Goal: Task Accomplishment & Management: Manage account settings

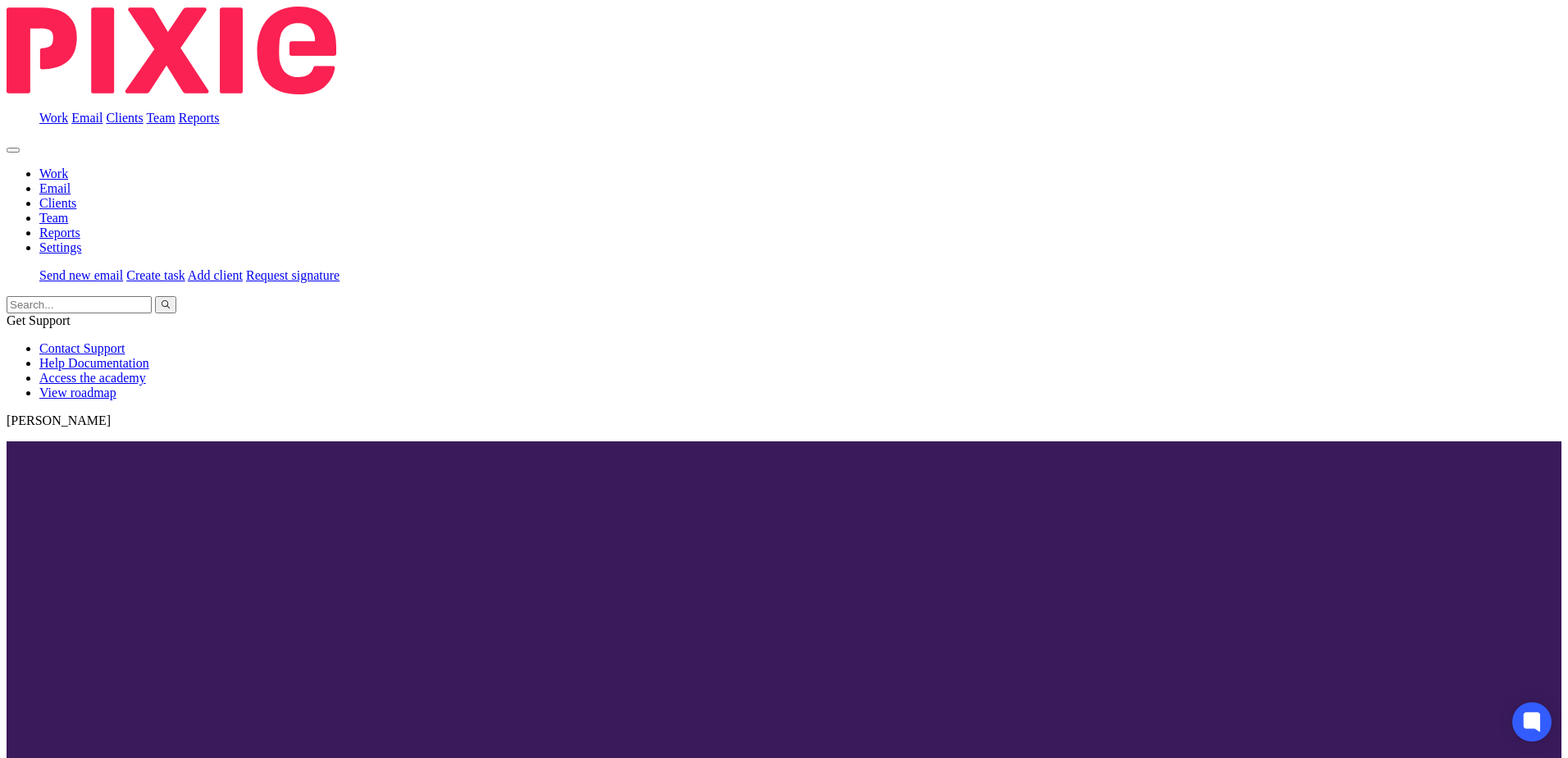
scroll to position [2378, 0]
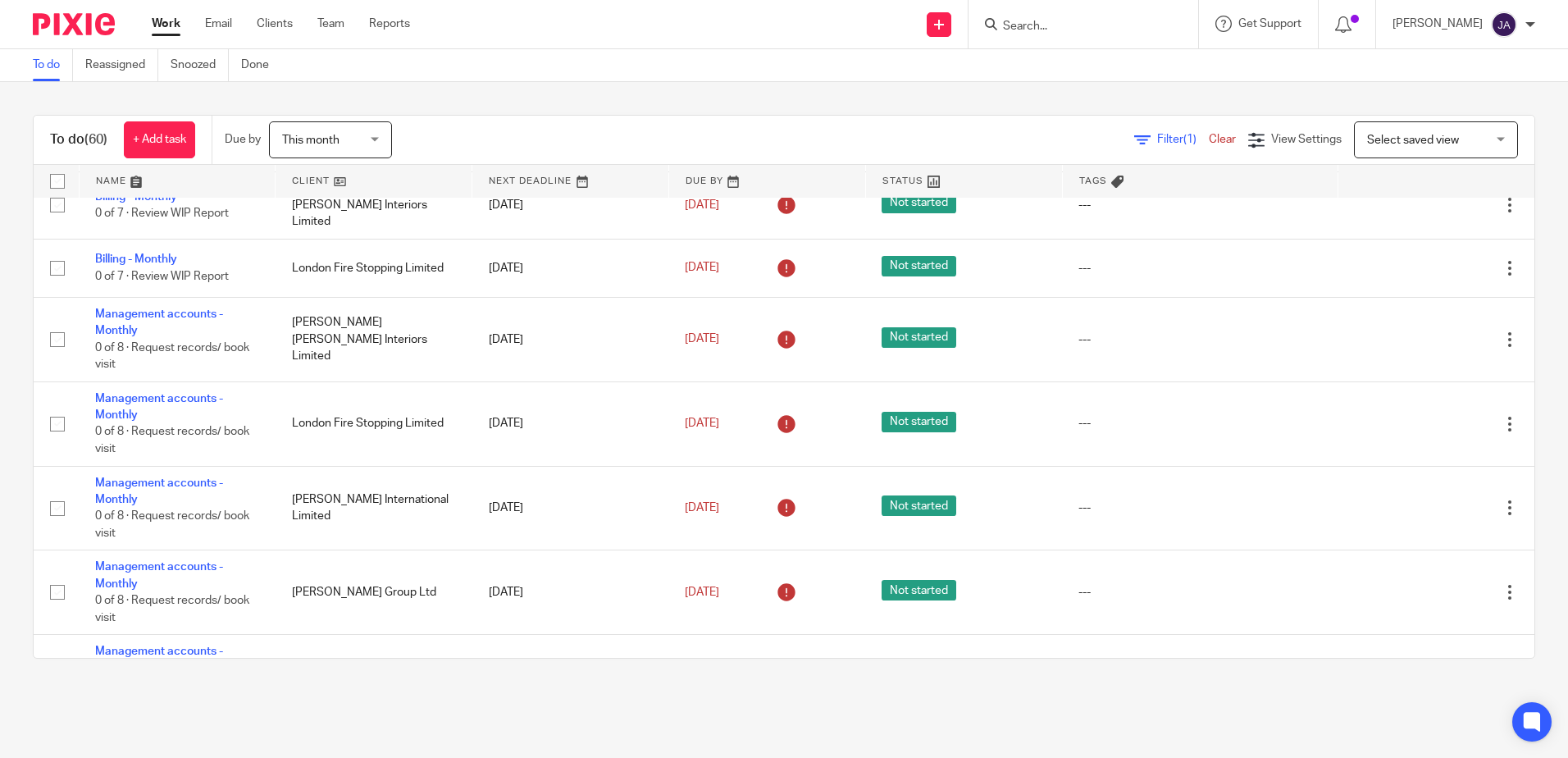
click at [337, 156] on span "This month" at bounding box center [325, 140] width 87 height 35
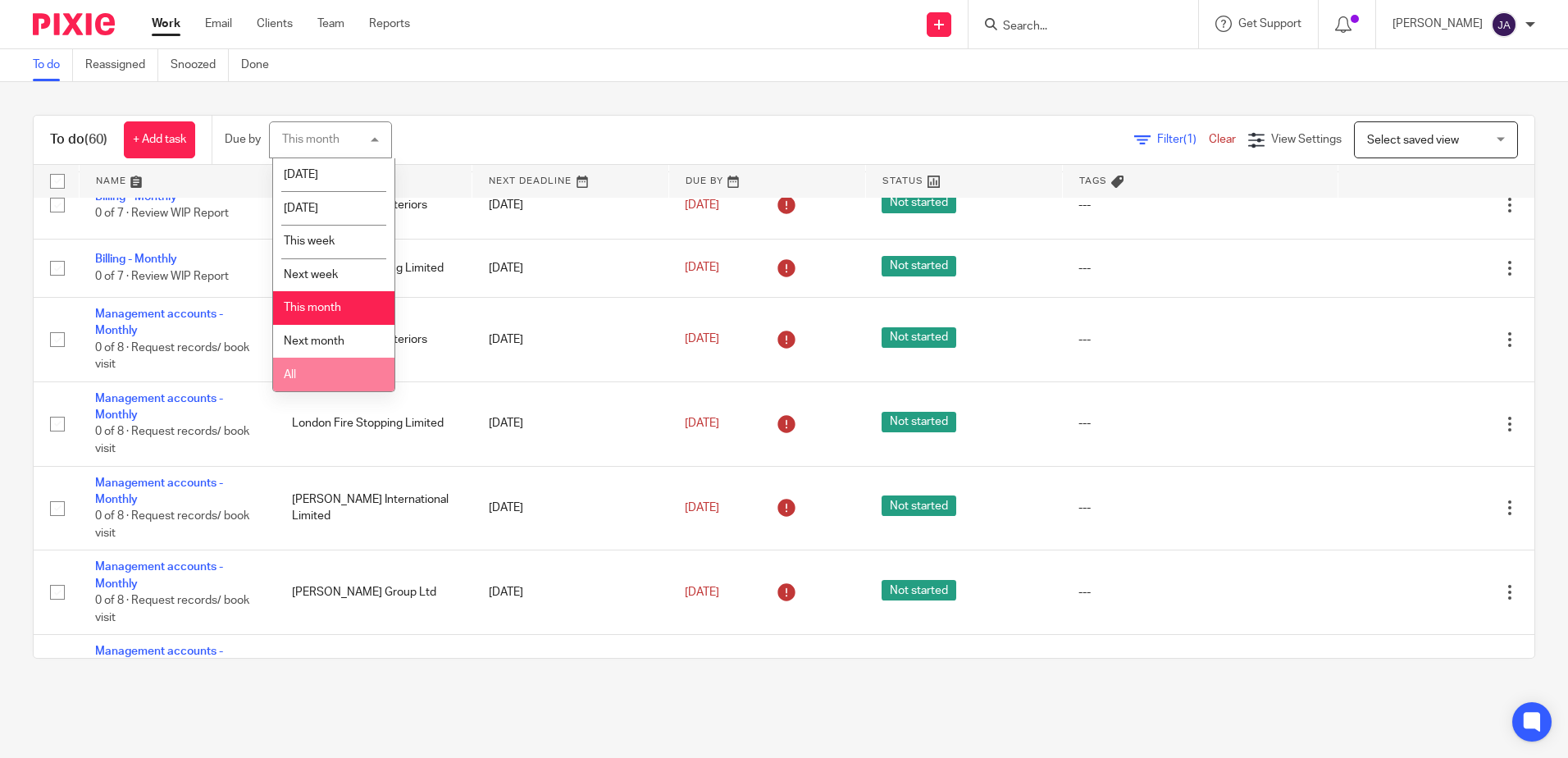
click at [318, 374] on li "All" at bounding box center [334, 374] width 122 height 34
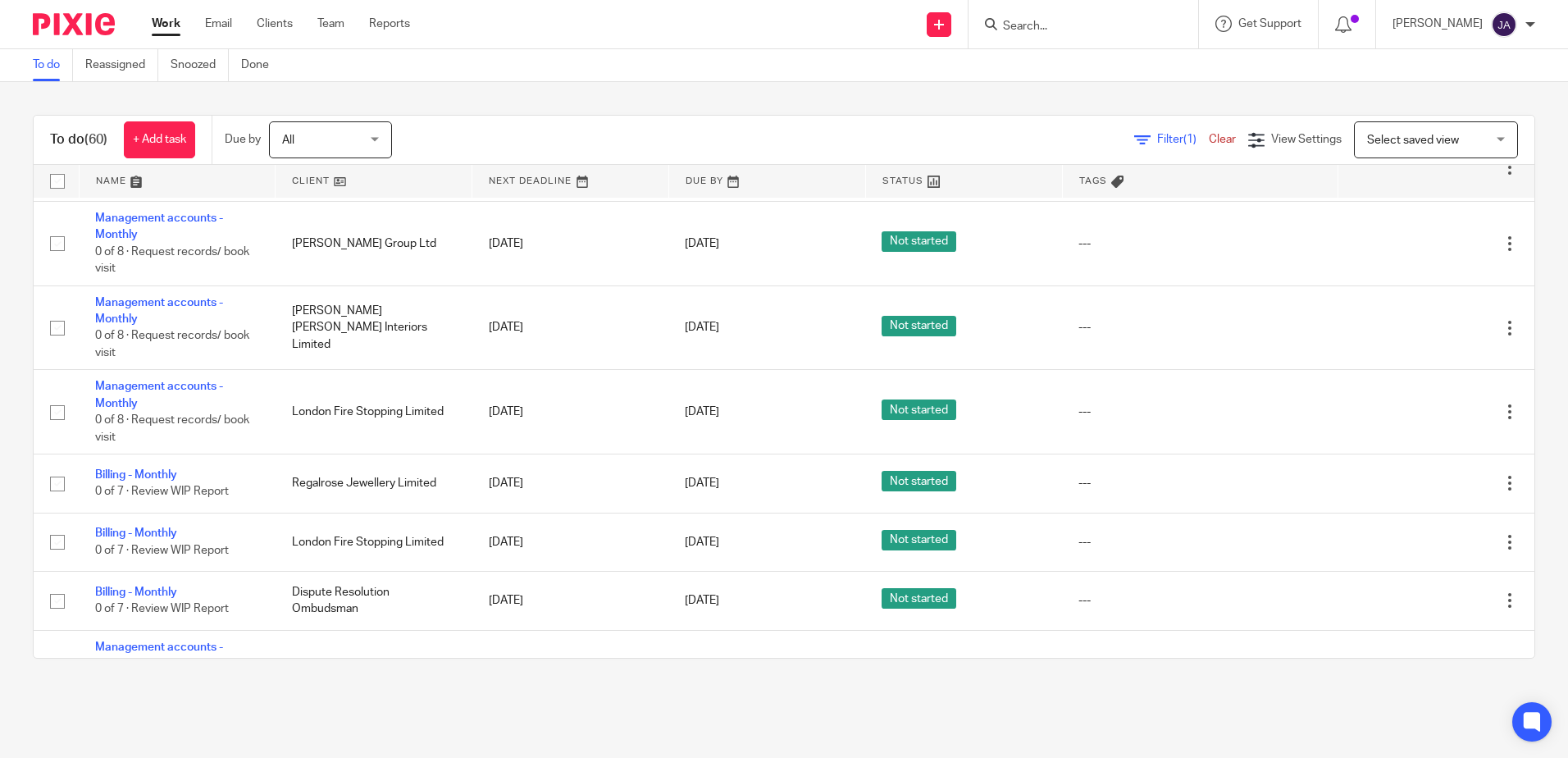
scroll to position [3854, 0]
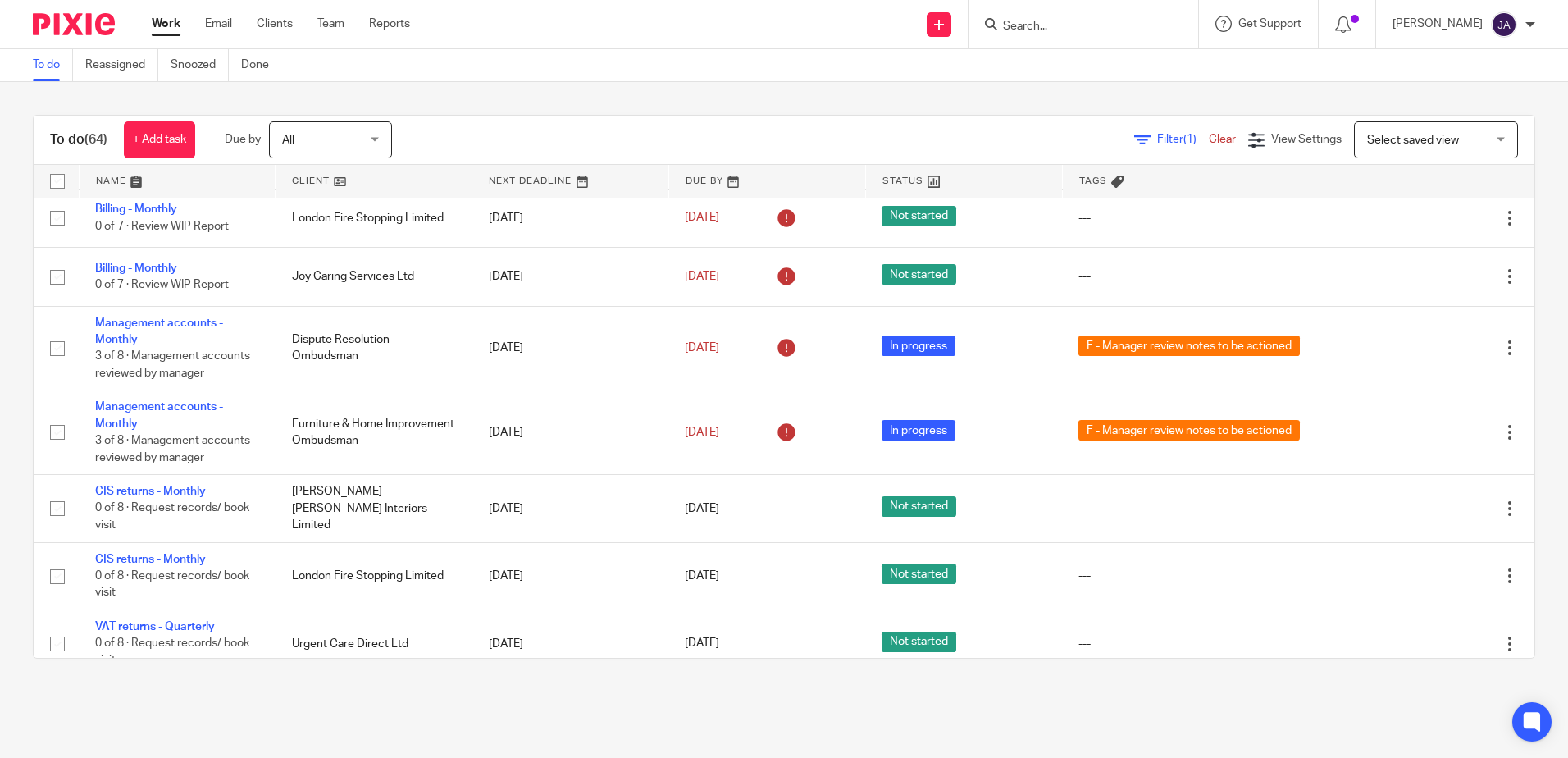
scroll to position [3075, 0]
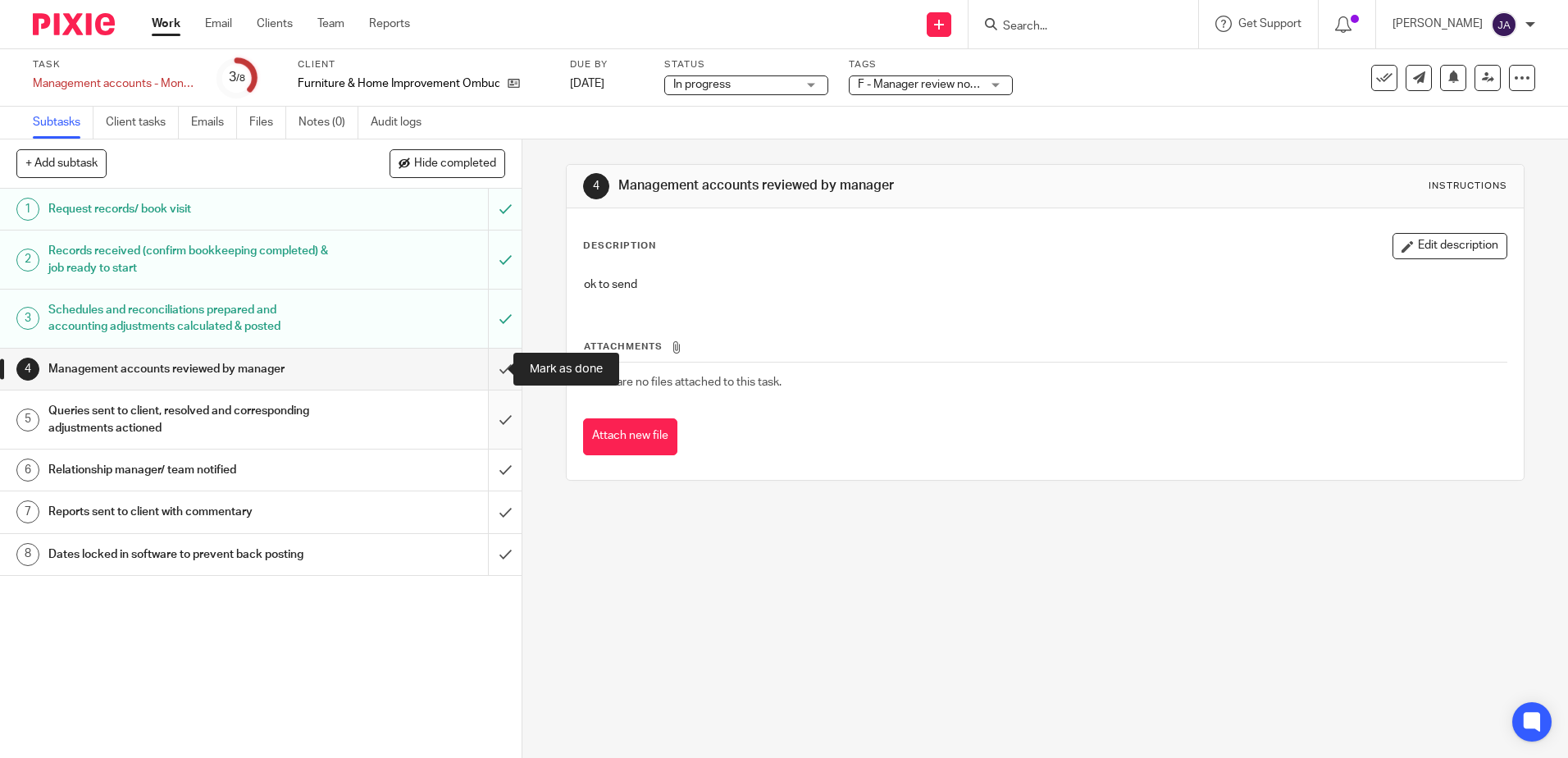
drag, startPoint x: 488, startPoint y: 371, endPoint x: 488, endPoint y: 409, distance: 38.0
click at [488, 371] on input "submit" at bounding box center [260, 369] width 521 height 41
click at [488, 420] on input "submit" at bounding box center [260, 420] width 521 height 58
click at [495, 473] on input "submit" at bounding box center [260, 470] width 521 height 41
click at [494, 510] on input "submit" at bounding box center [260, 511] width 521 height 41
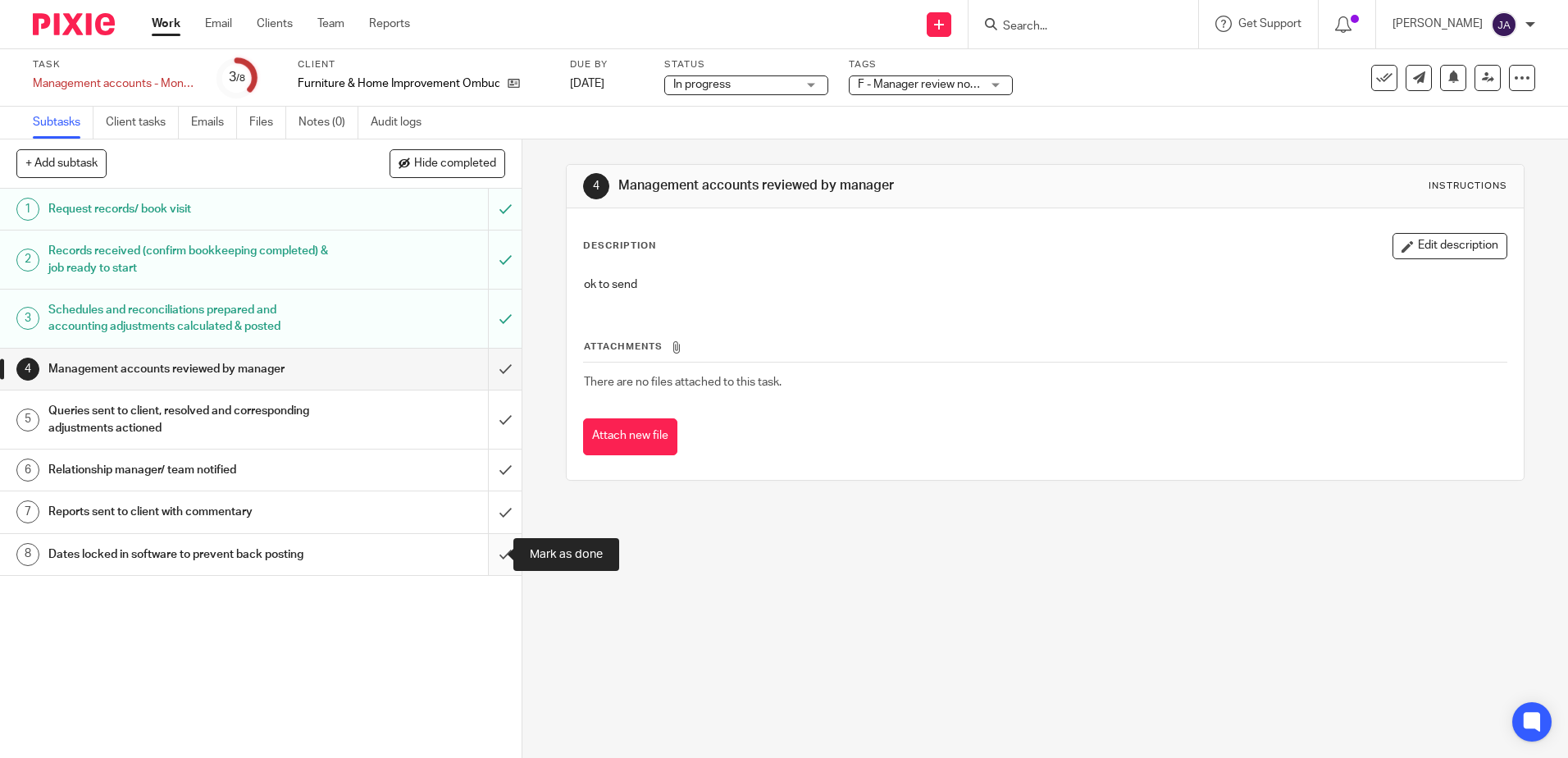
click at [498, 557] on input "submit" at bounding box center [260, 553] width 521 height 41
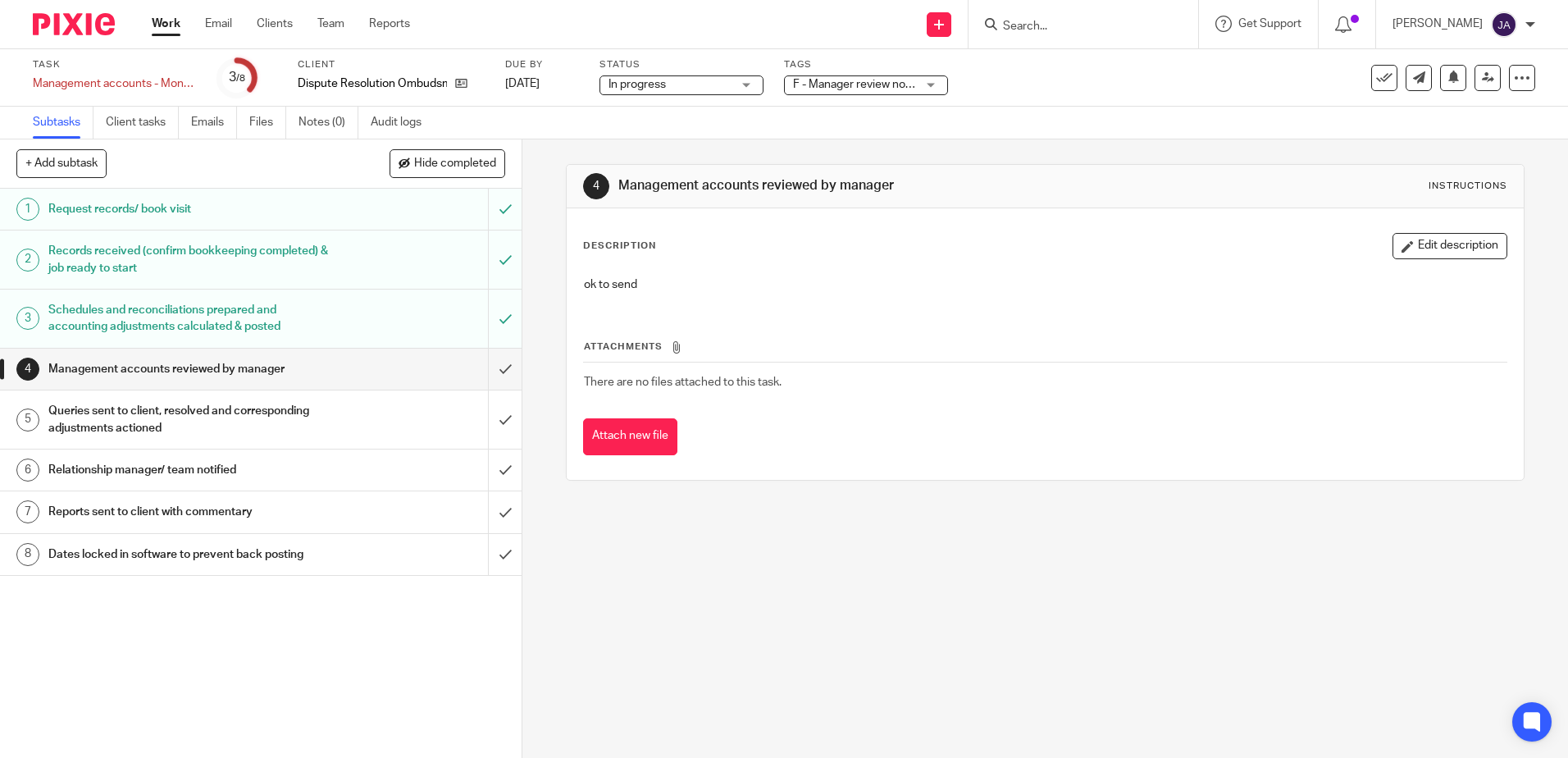
click at [831, 91] on span "F - Manager review notes to be actioned" at bounding box center [854, 85] width 123 height 17
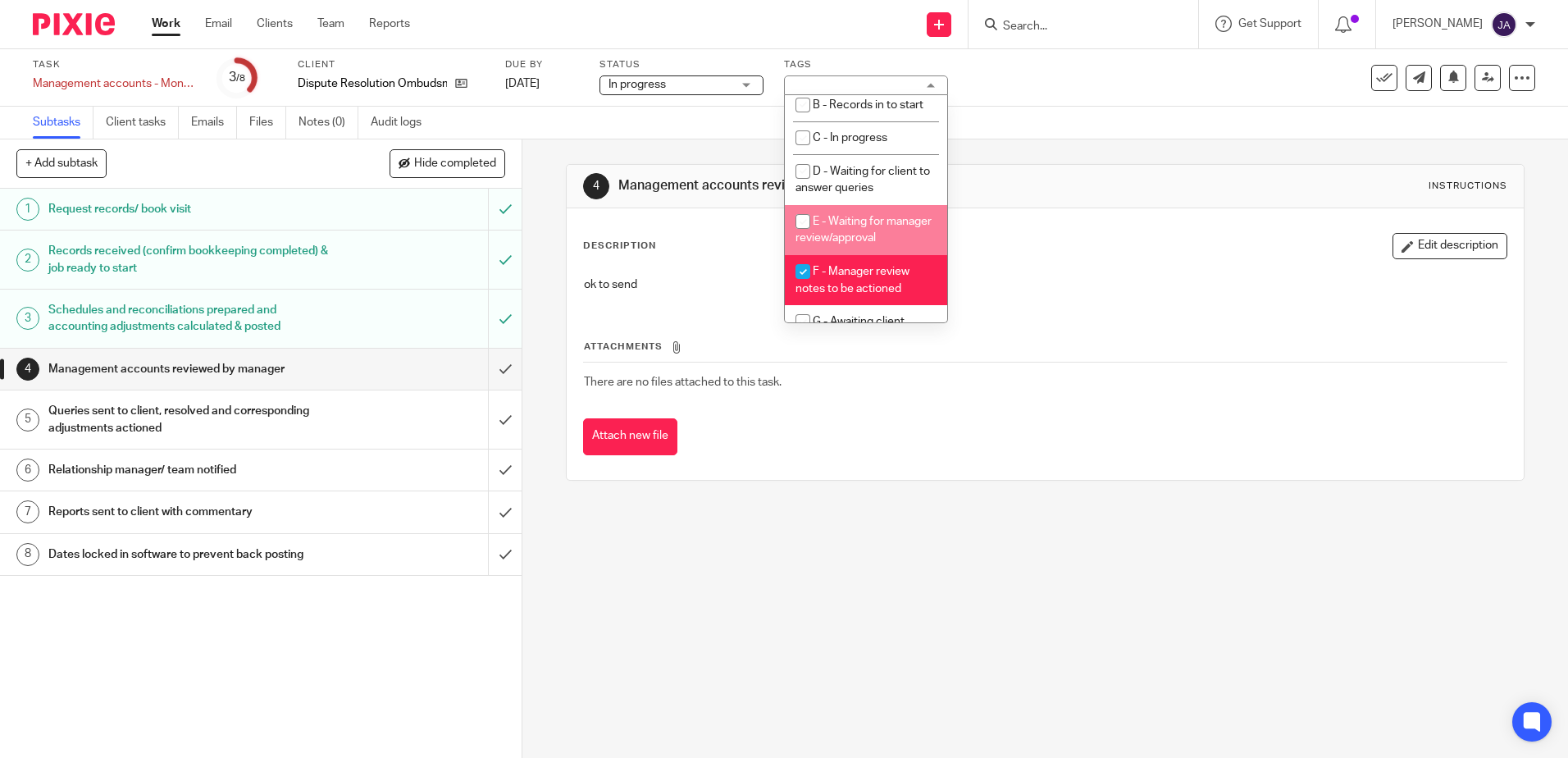
scroll to position [173, 0]
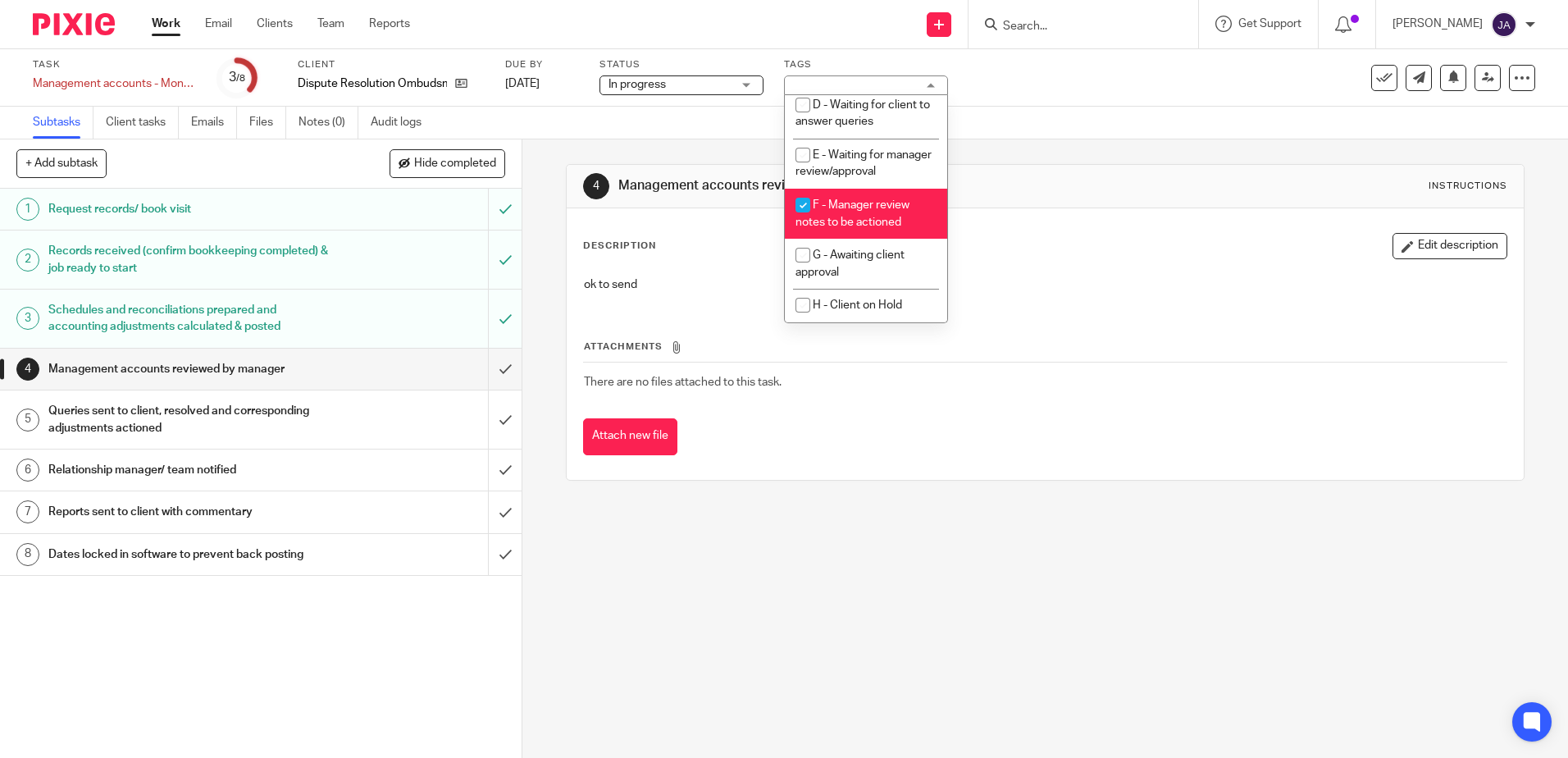
click at [844, 194] on li "F - Manager review notes to be actioned" at bounding box center [866, 213] width 162 height 50
checkbox input "false"
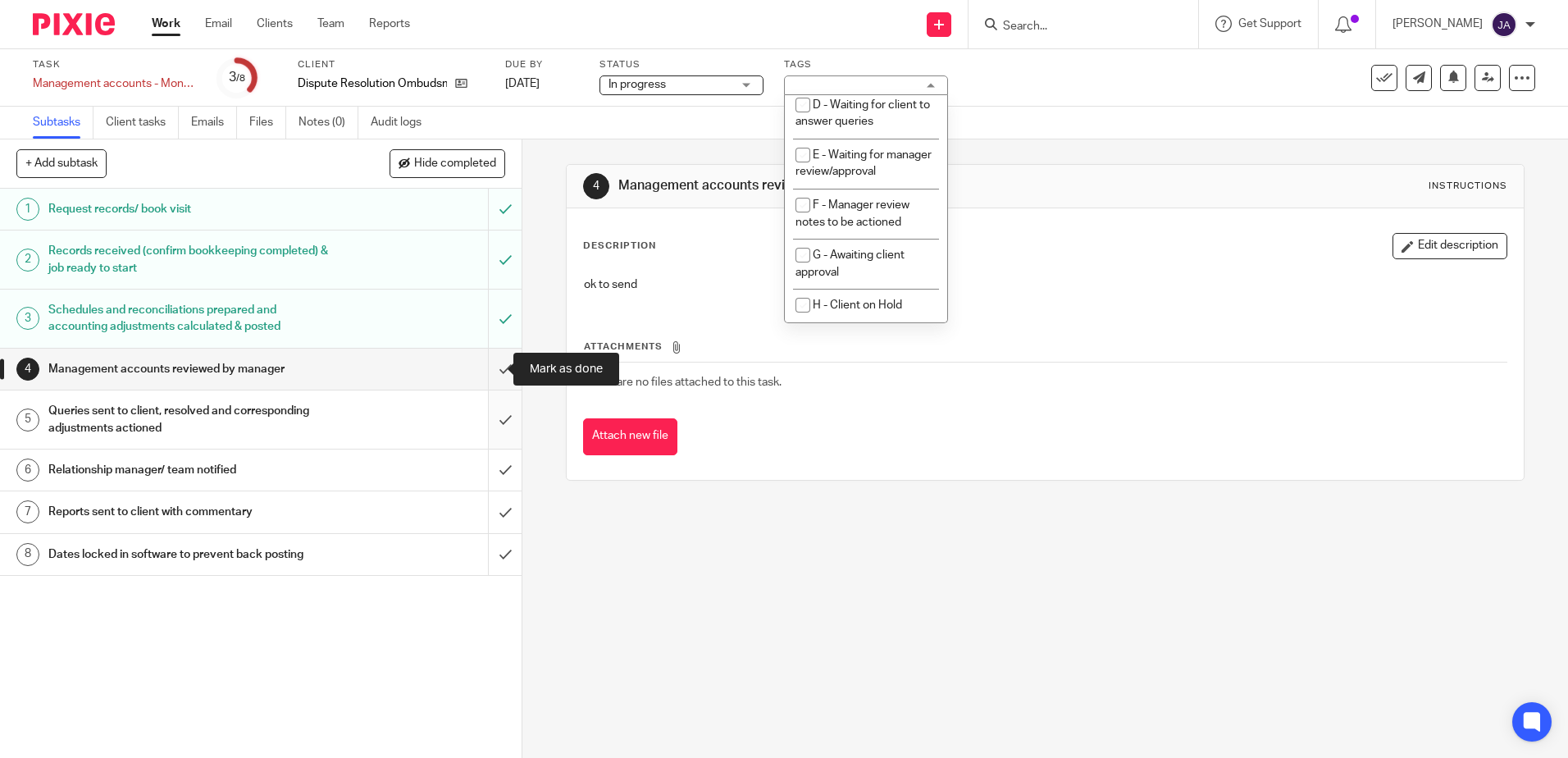
drag, startPoint x: 487, startPoint y: 371, endPoint x: 487, endPoint y: 399, distance: 28.0
click at [487, 371] on input "submit" at bounding box center [260, 369] width 521 height 41
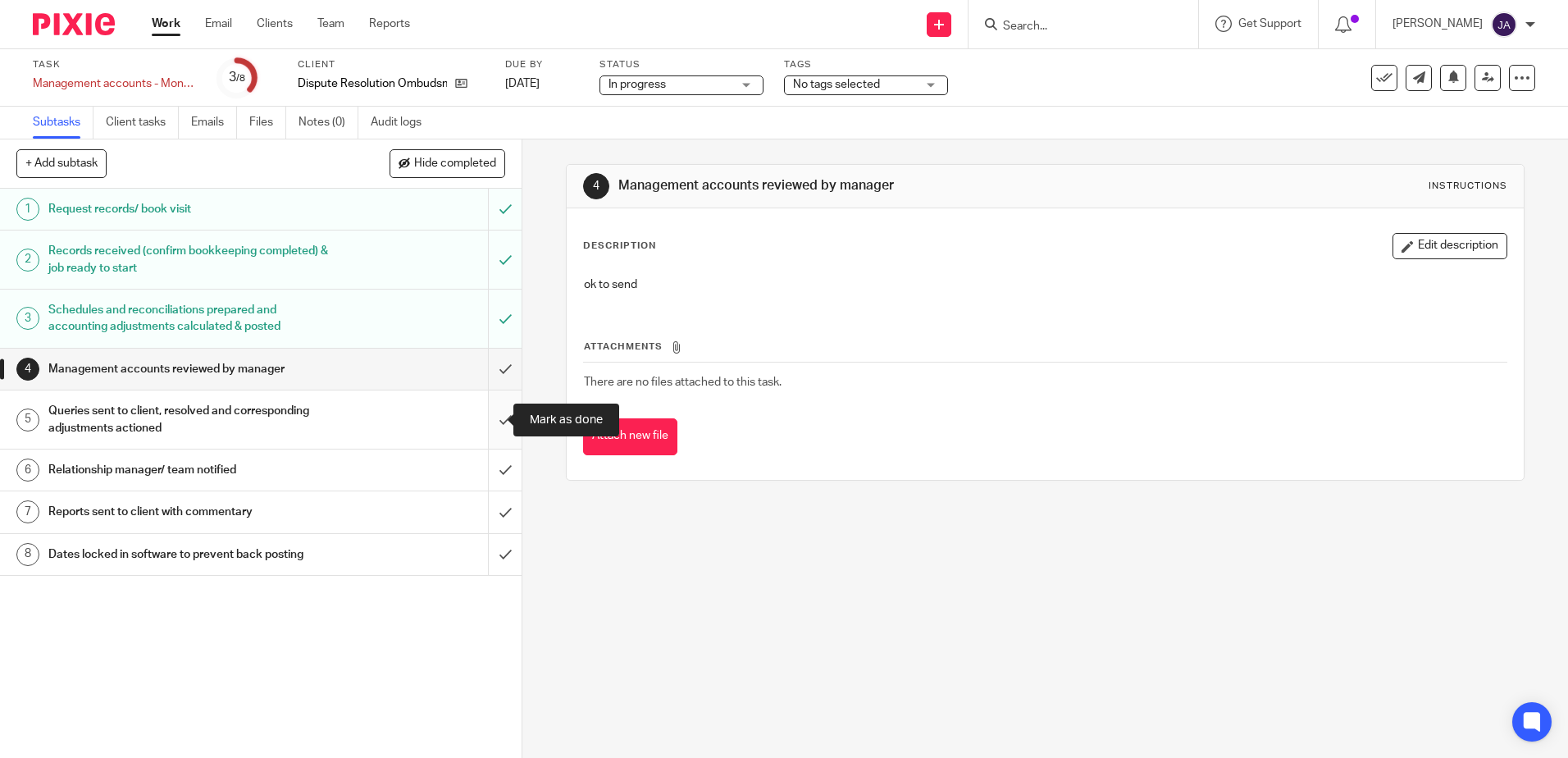
click at [486, 436] on input "submit" at bounding box center [260, 420] width 521 height 58
click at [486, 479] on input "submit" at bounding box center [260, 470] width 521 height 41
click at [488, 526] on input "submit" at bounding box center [260, 511] width 521 height 41
click at [493, 569] on input "submit" at bounding box center [260, 553] width 521 height 41
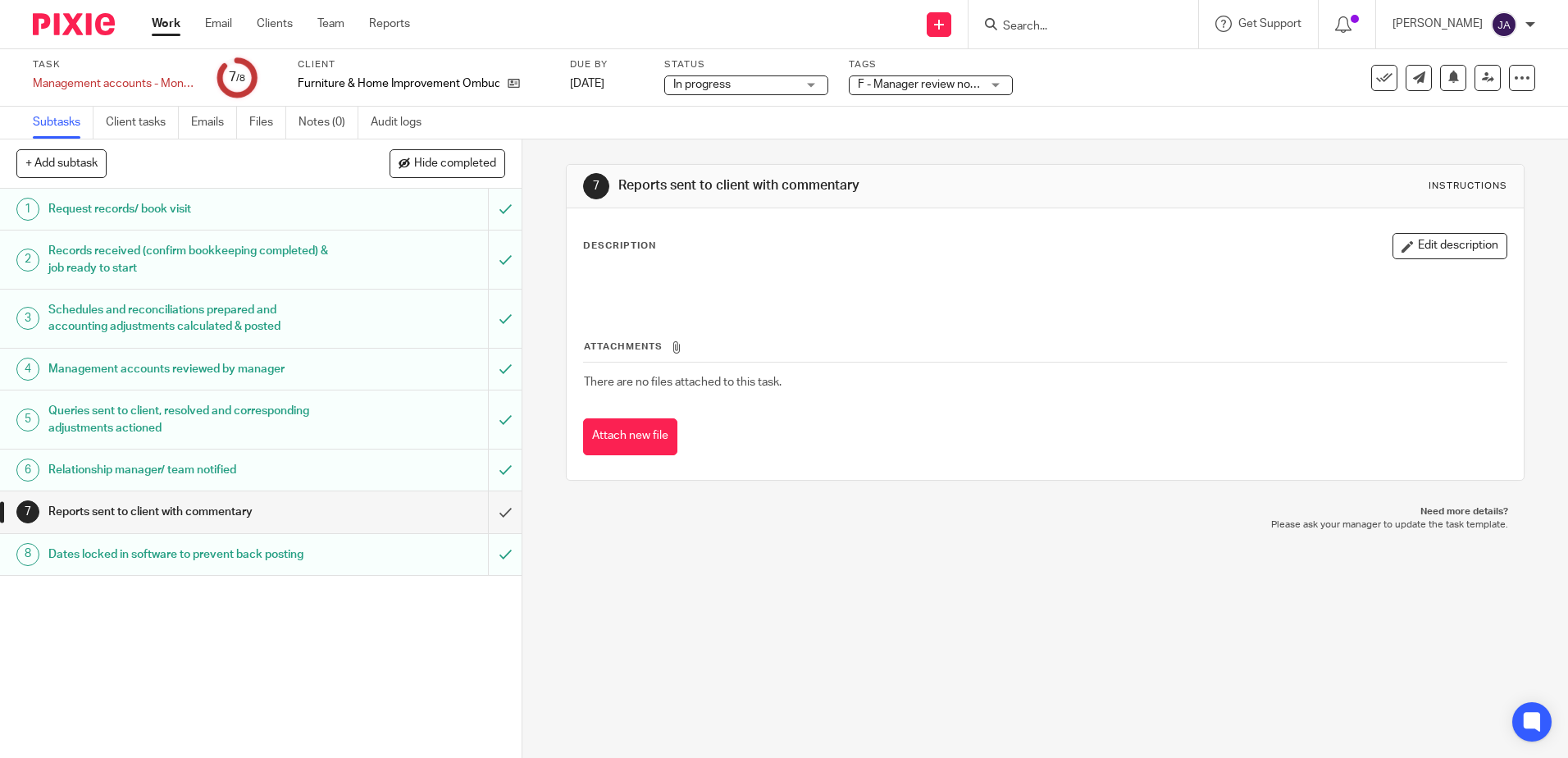
click at [900, 82] on span "F - Manager review notes to be actioned" at bounding box center [960, 84] width 205 height 11
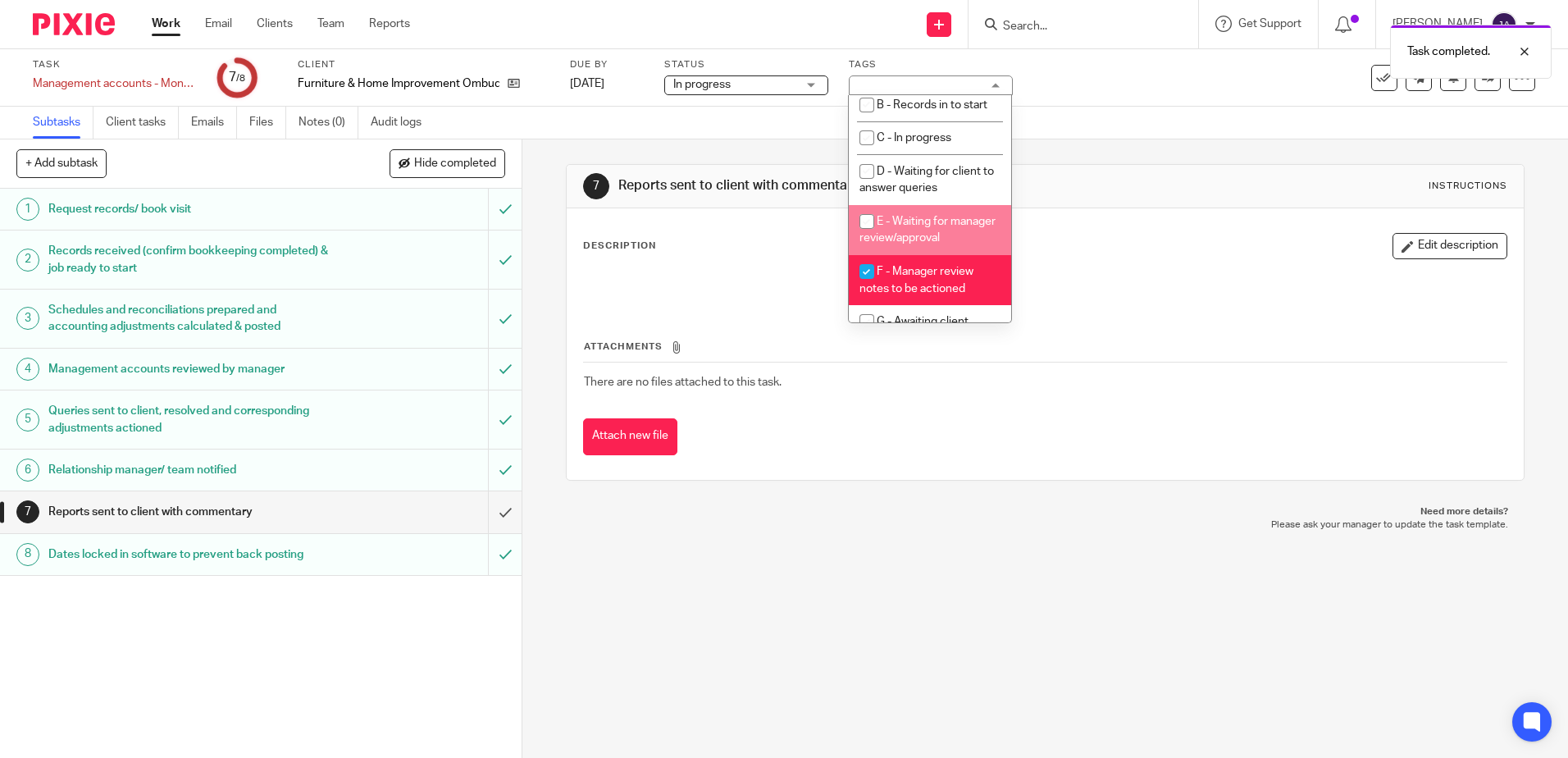
scroll to position [173, 0]
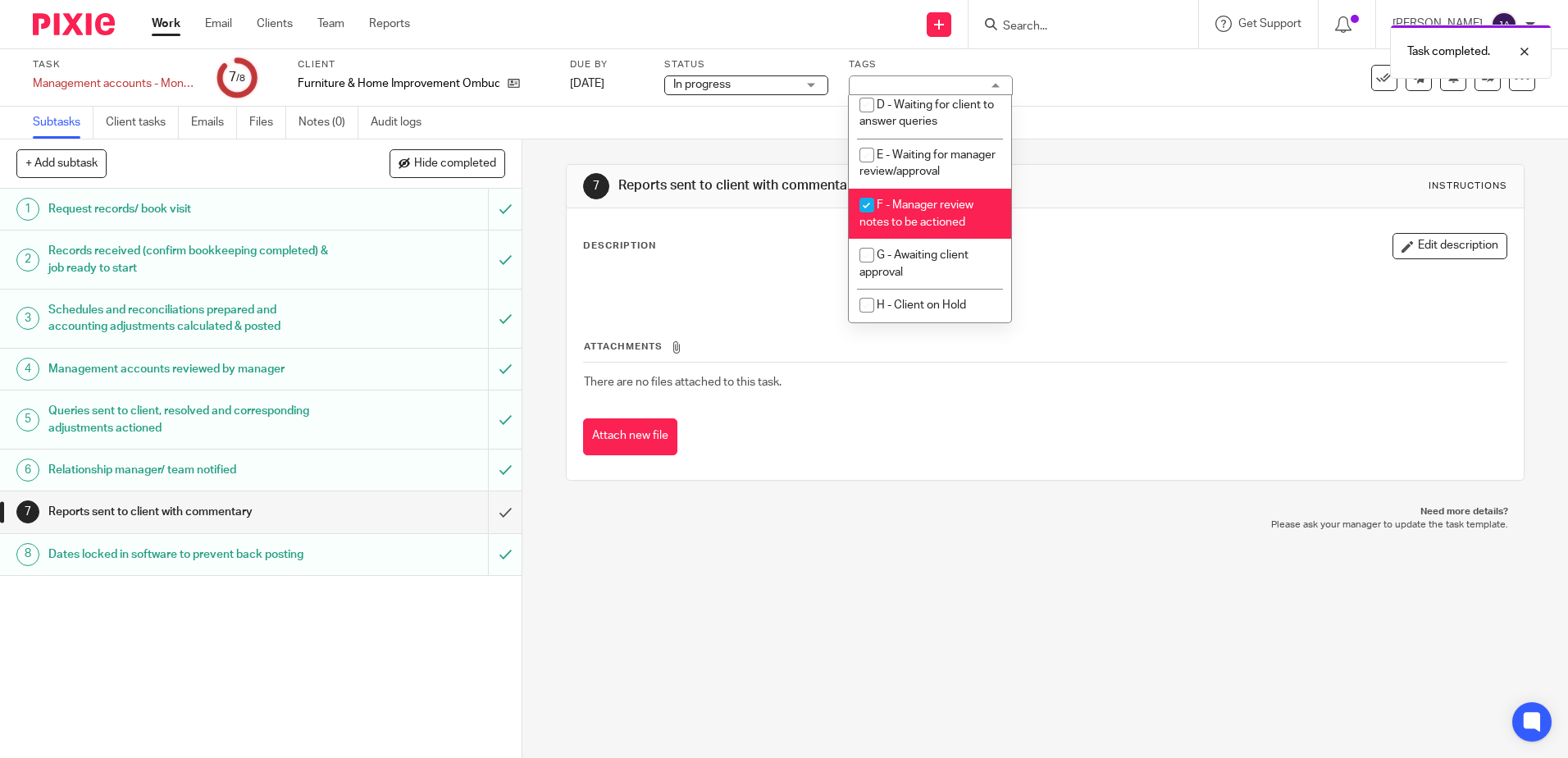
click at [903, 222] on span "F - Manager review notes to be actioned" at bounding box center [916, 213] width 114 height 28
checkbox input "false"
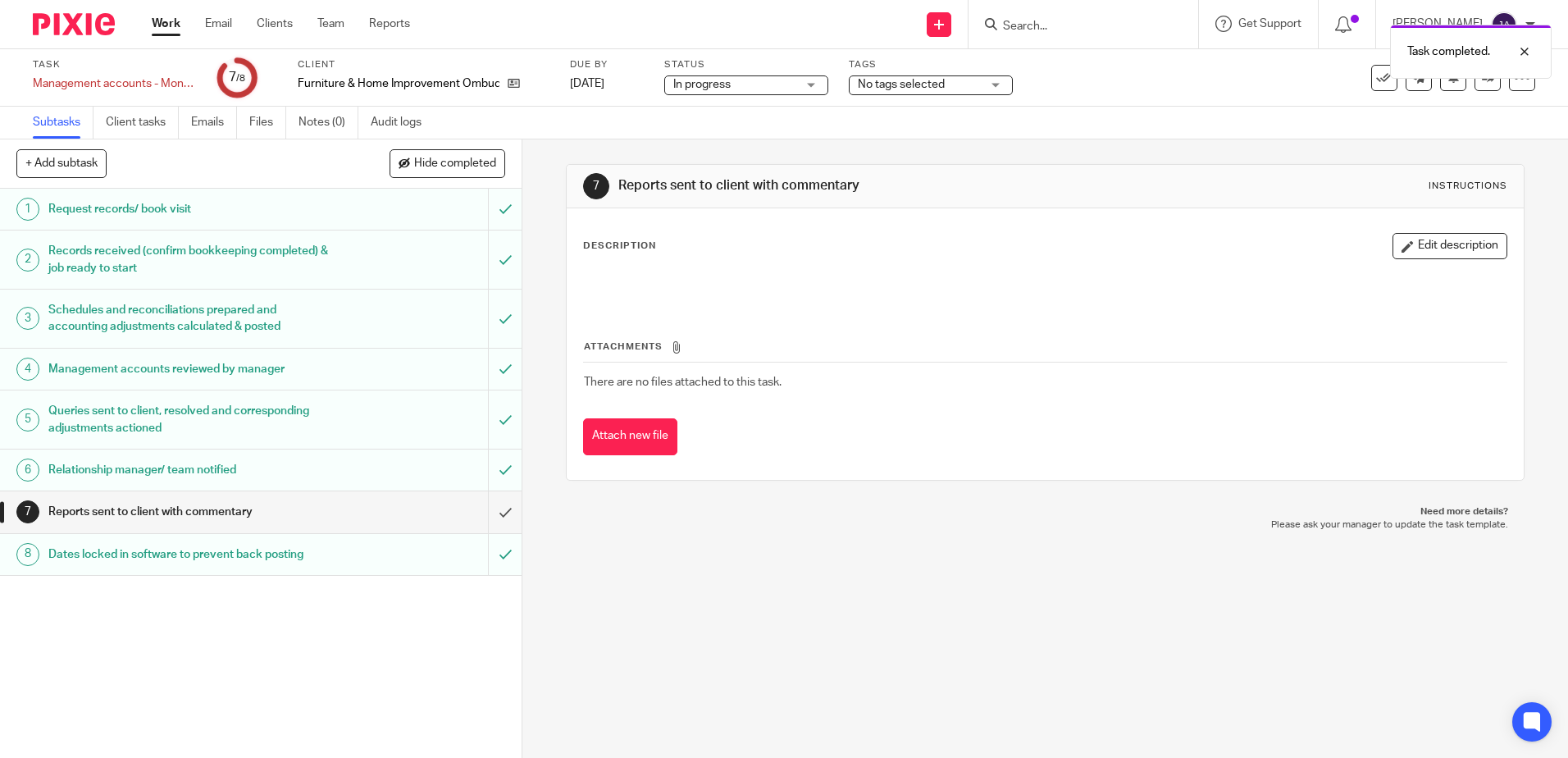
click at [1246, 124] on div "Subtasks Client tasks Emails Files Notes (0) Audit logs" at bounding box center [784, 123] width 1568 height 33
click at [484, 508] on input "submit" at bounding box center [260, 511] width 521 height 41
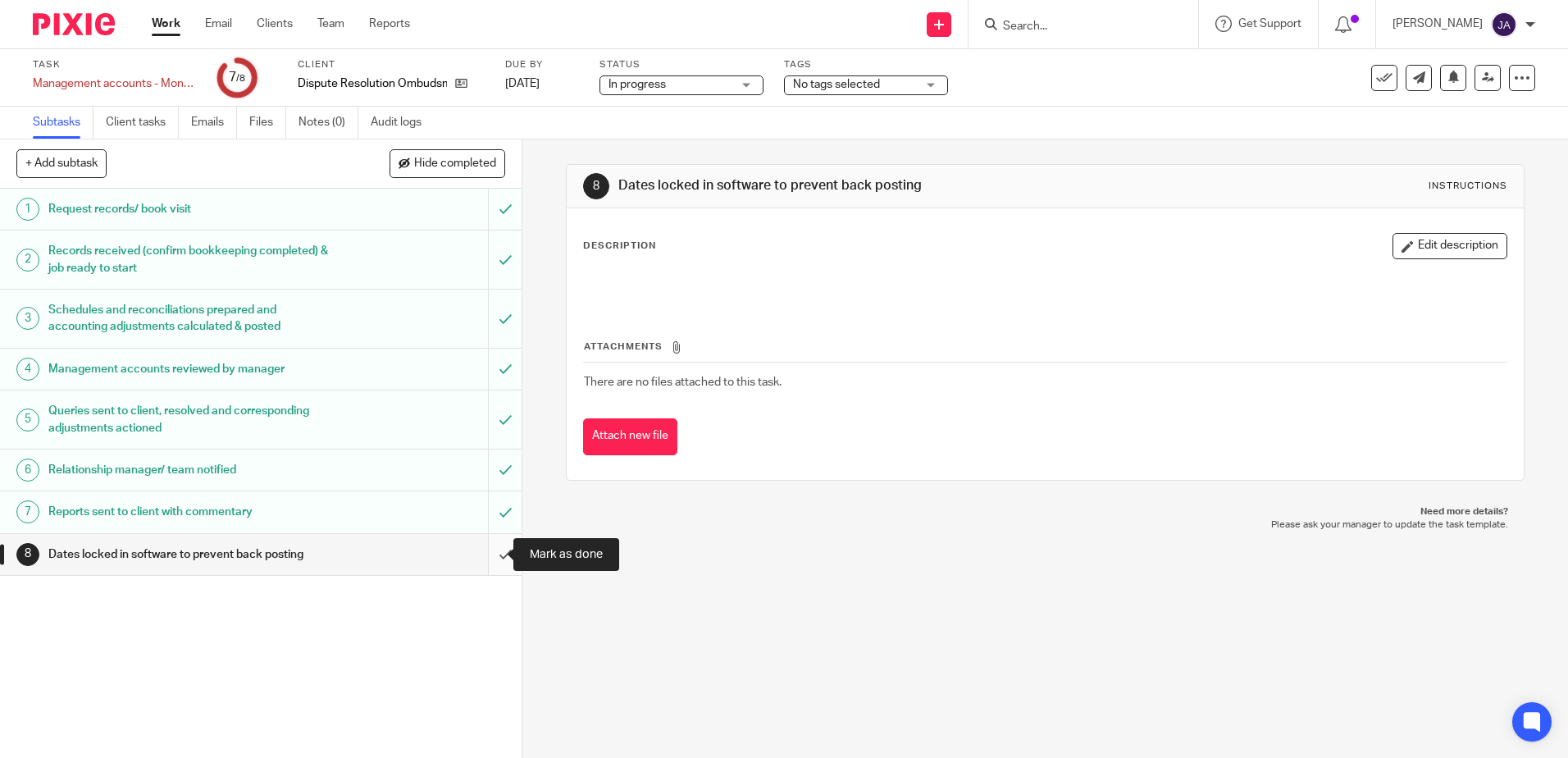
click at [502, 560] on input "submit" at bounding box center [260, 553] width 521 height 41
